Goal: Communication & Community: Connect with others

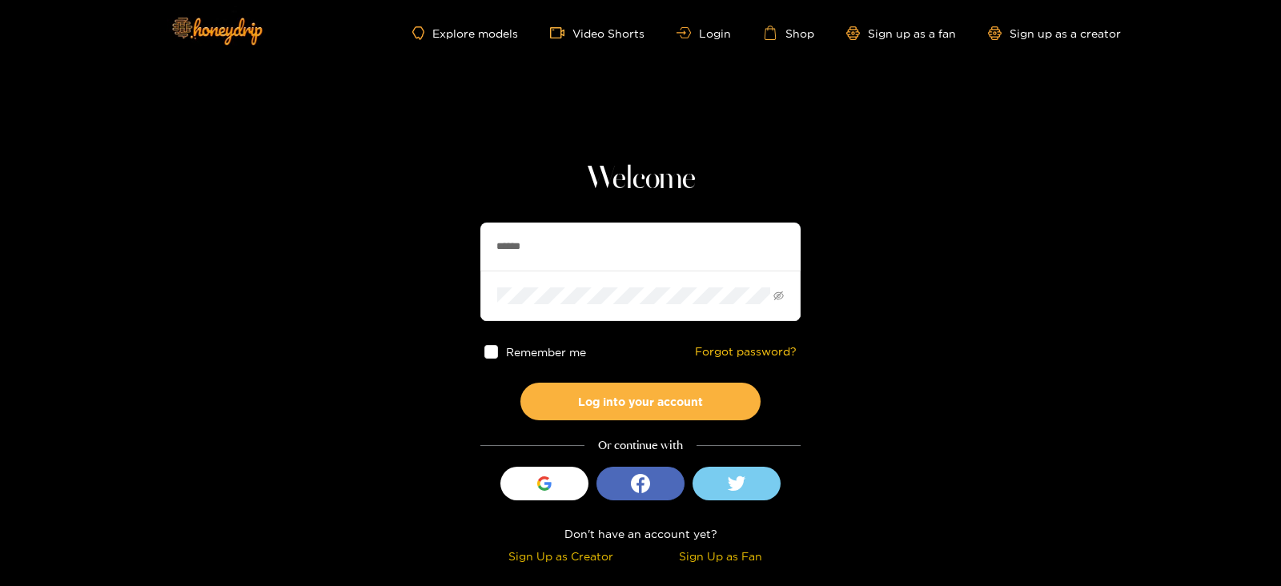
click at [564, 229] on input "******" at bounding box center [640, 247] width 320 height 48
type input "**********"
click at [520, 383] on button "Log into your account" at bounding box center [640, 402] width 240 height 38
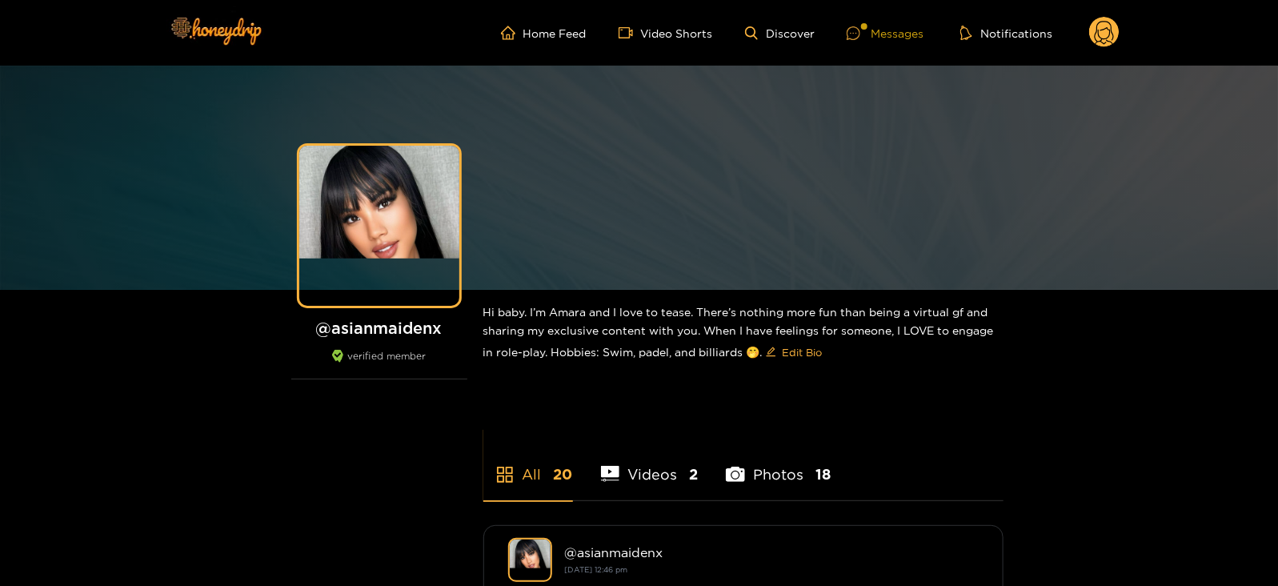
click at [882, 29] on div "Messages" at bounding box center [885, 33] width 77 height 18
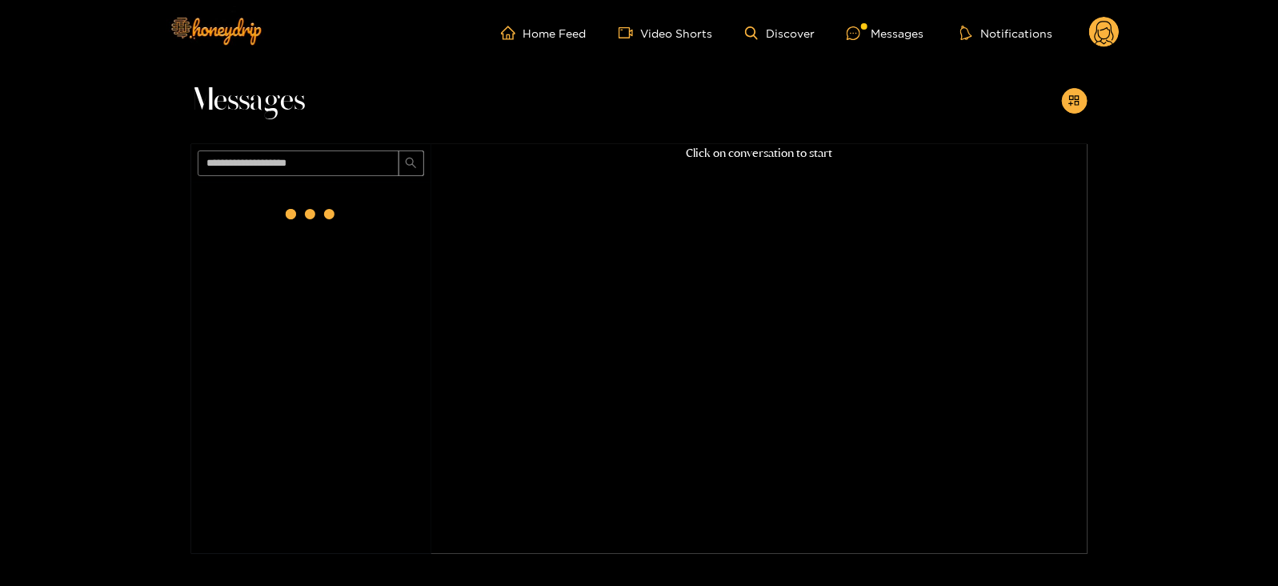
click at [295, 218] on div at bounding box center [311, 214] width 64 height 64
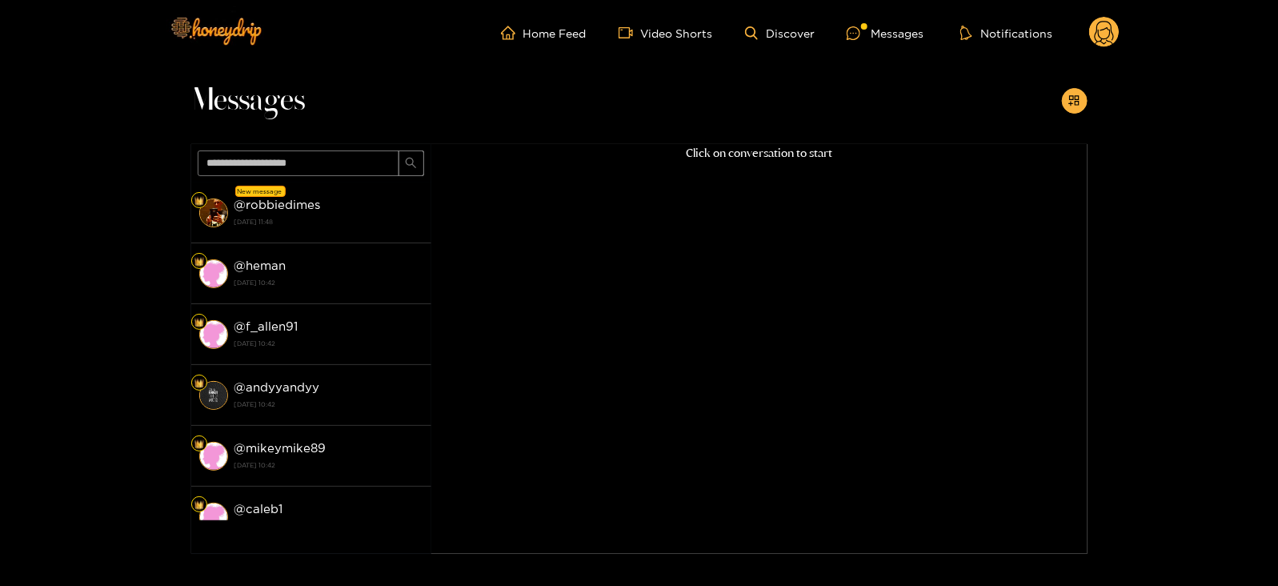
click at [295, 218] on strong "[DATE] 11:48" at bounding box center [329, 222] width 189 height 14
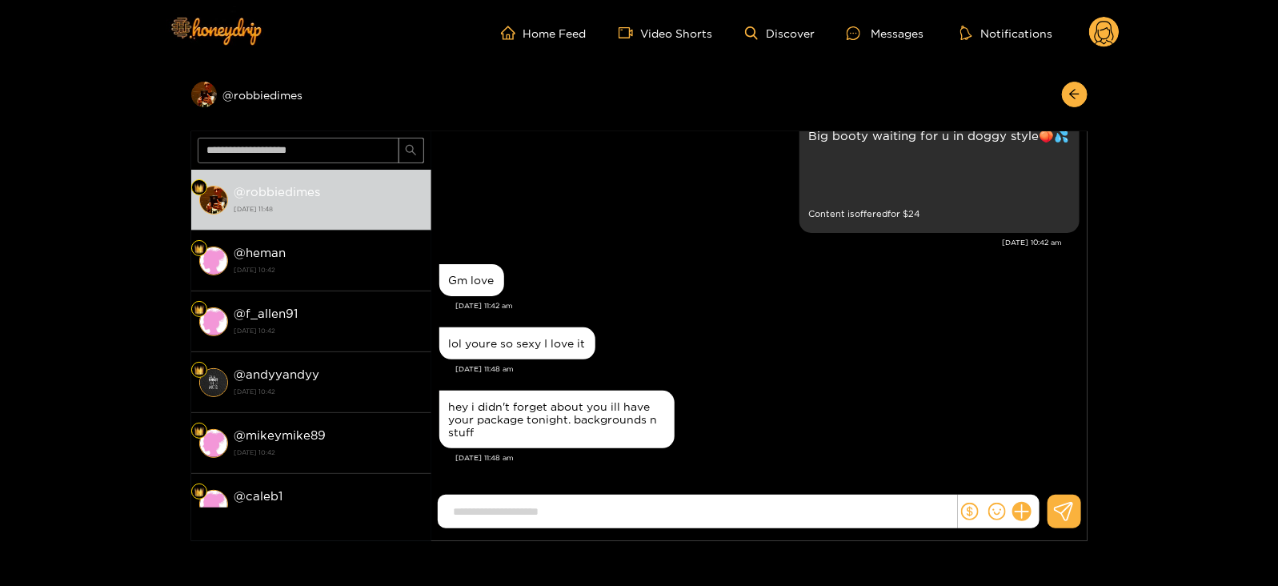
scroll to position [1979, 0]
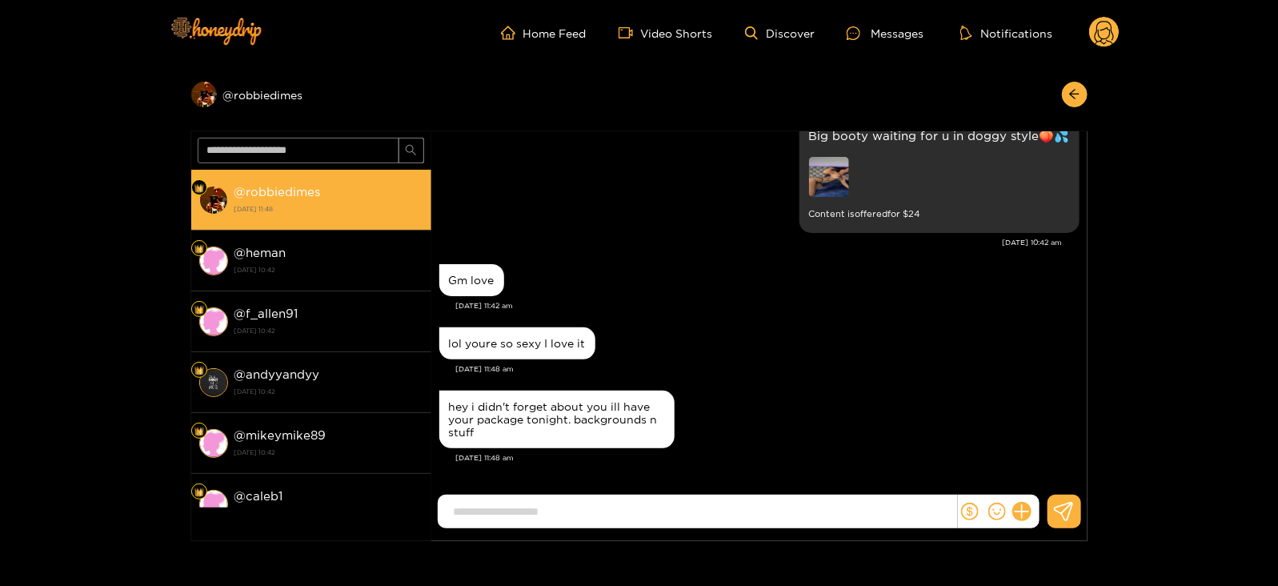
click at [251, 192] on strong "@ robbiedimes" at bounding box center [278, 192] width 86 height 14
copy strong "@ robbiedimes"
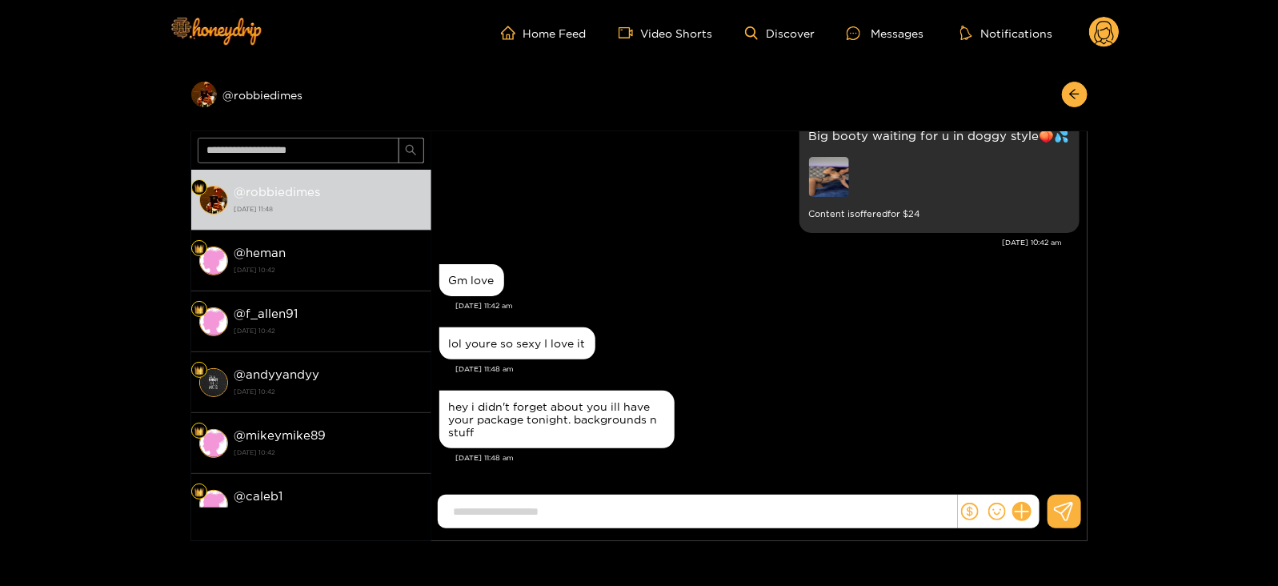
click at [1124, 19] on header "Home Feed Video Shorts Discover Messages Notifications 0" at bounding box center [639, 33] width 1278 height 66
click at [1110, 32] on icon at bounding box center [1104, 35] width 19 height 28
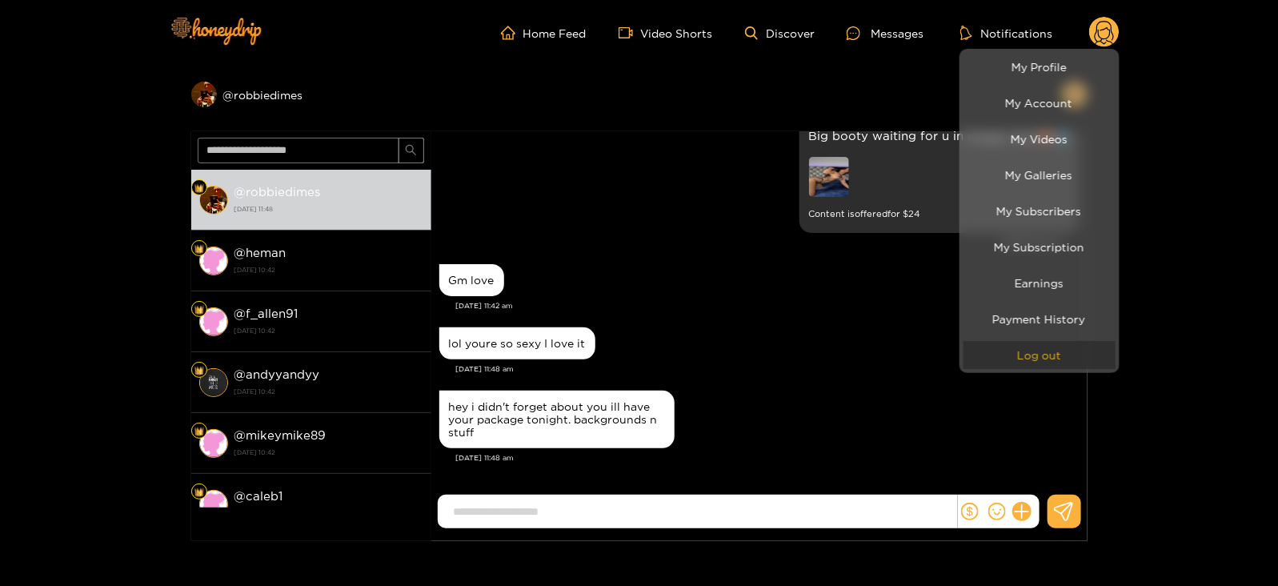
click at [969, 353] on button "Log out" at bounding box center [1040, 355] width 152 height 28
